Goal: Task Accomplishment & Management: Manage account settings

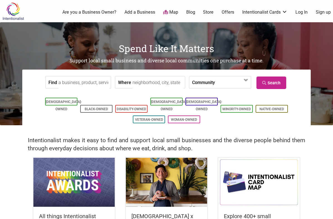
click at [299, 46] on h1 "Spend Like It Matters" at bounding box center [166, 48] width 333 height 13
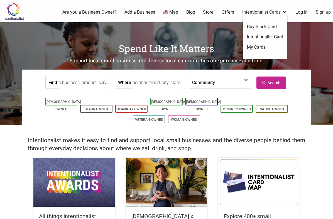
click at [256, 13] on link "Intentionalist Cards" at bounding box center [264, 12] width 45 height 6
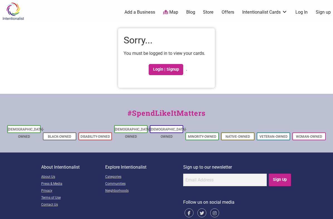
click at [83, 72] on div "Intentionalist Spend like it matters 0 Add a Business Map Blog Store Offers Int…" at bounding box center [166, 116] width 333 height 233
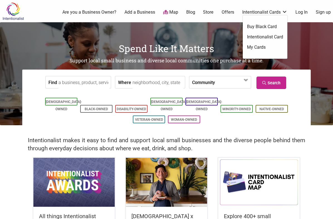
click at [253, 13] on link "Intentionalist Cards" at bounding box center [264, 12] width 45 height 6
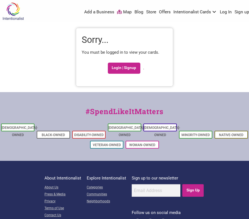
click at [46, 84] on div "Intentionalist Spend like it matters 0 Add a Business Map Blog Store Offers Int…" at bounding box center [124, 123] width 249 height 246
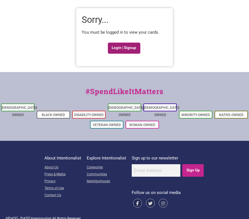
click at [128, 51] on link "Login | Signup" at bounding box center [124, 48] width 33 height 11
